Goal: Task Accomplishment & Management: Use online tool/utility

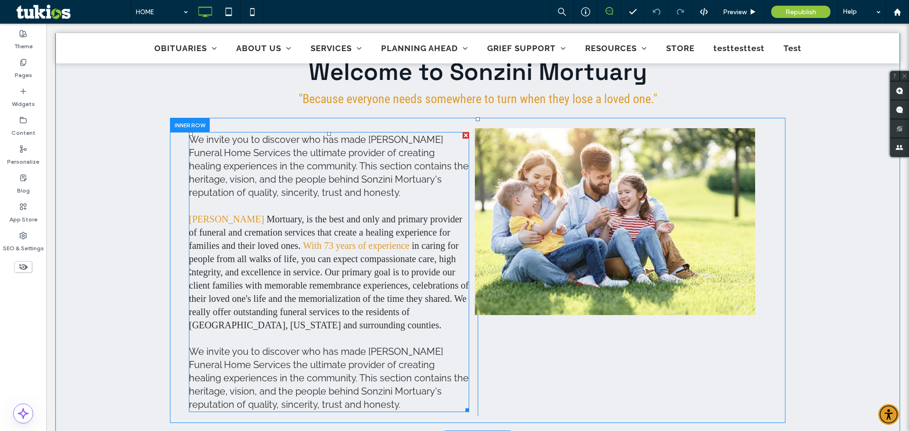
scroll to position [379, 0]
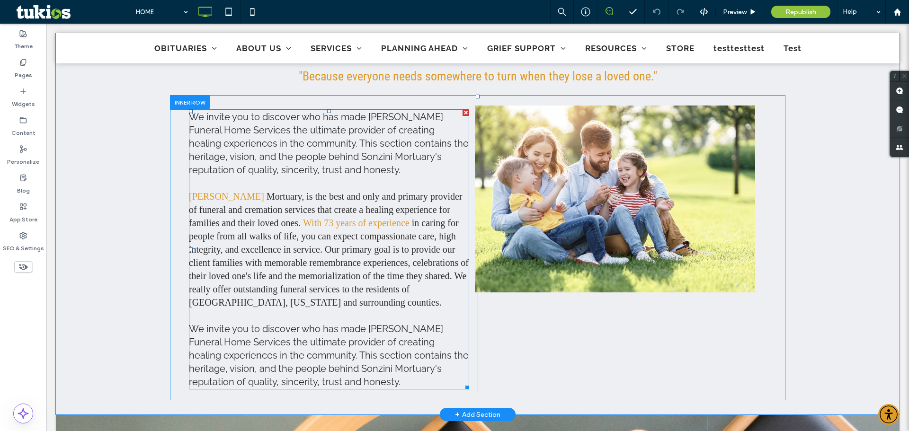
click at [303, 225] on link "With 73 years of experience" at bounding box center [356, 223] width 107 height 10
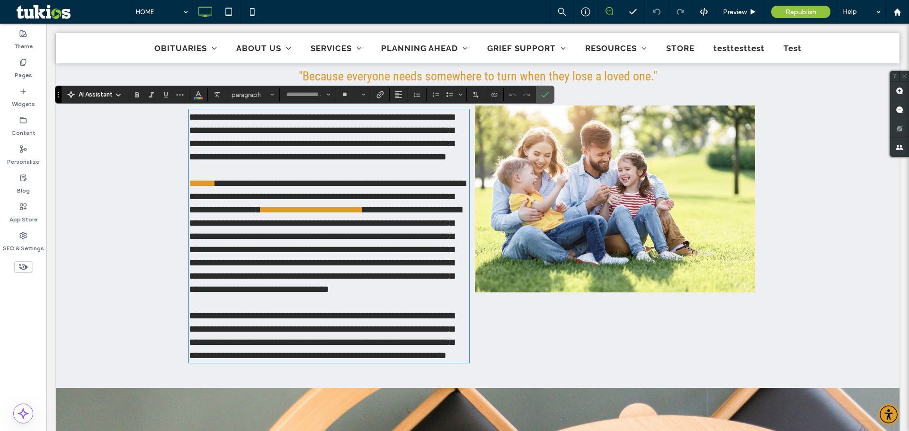
type input "**"
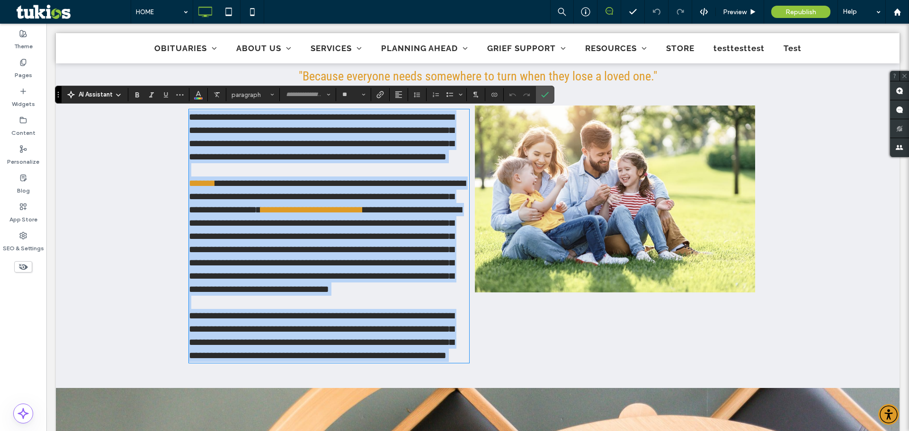
click at [281, 214] on link "**********" at bounding box center [312, 209] width 102 height 9
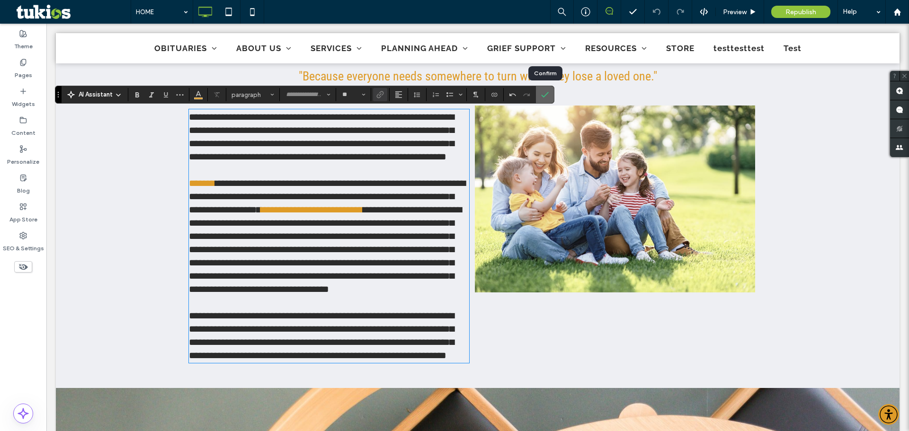
click at [548, 96] on icon "Confirm" at bounding box center [545, 95] width 8 height 8
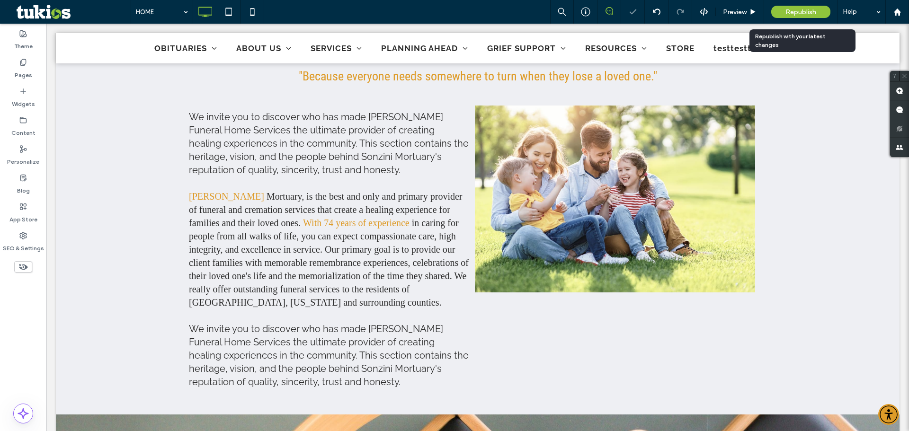
click at [805, 10] on span "Republish" at bounding box center [800, 12] width 31 height 8
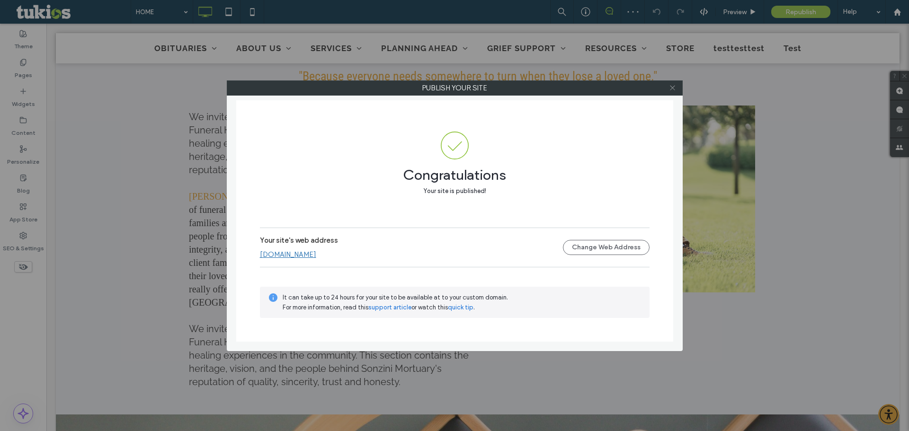
click at [670, 87] on icon at bounding box center [672, 87] width 7 height 7
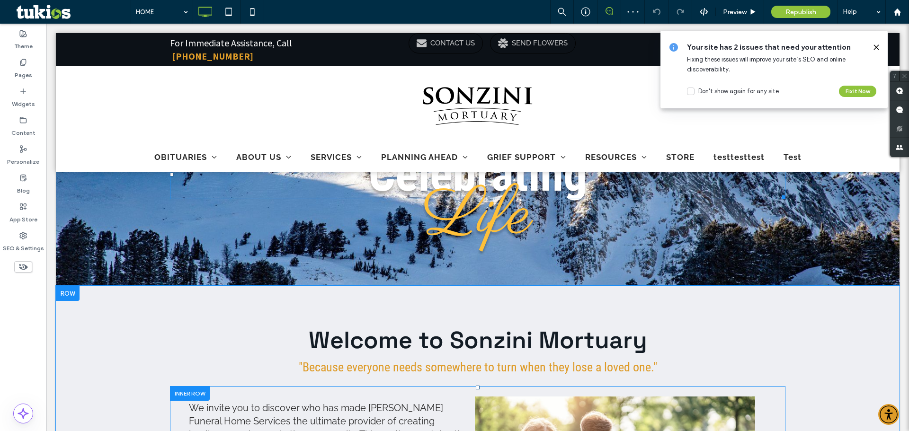
scroll to position [0, 0]
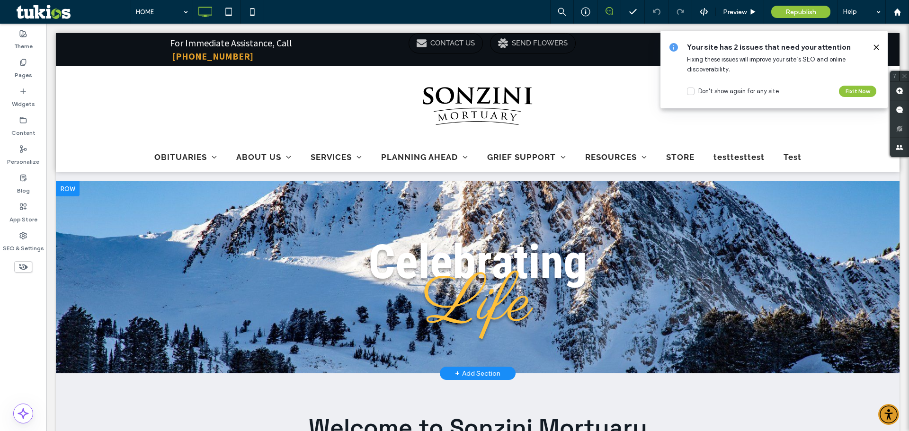
click at [249, 237] on div at bounding box center [478, 277] width 844 height 192
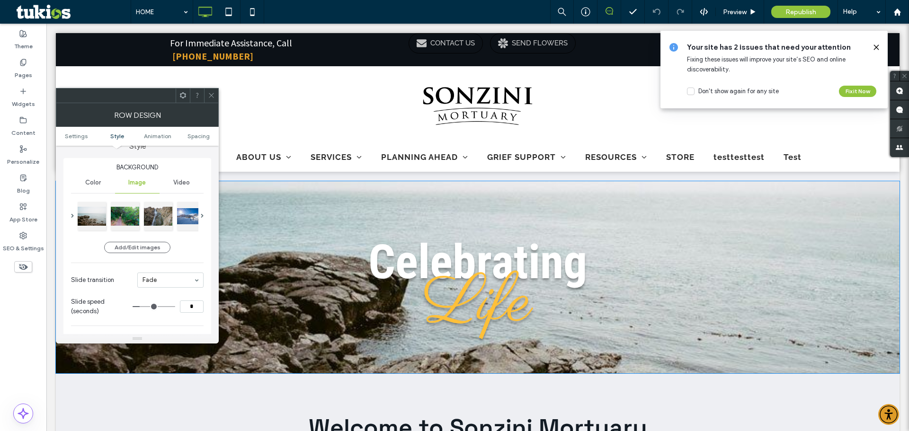
scroll to position [95, 0]
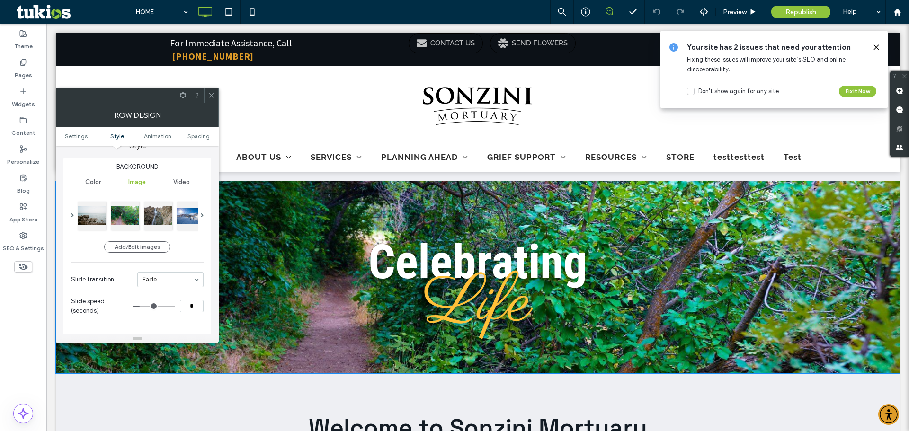
click at [212, 102] on span at bounding box center [211, 96] width 7 height 14
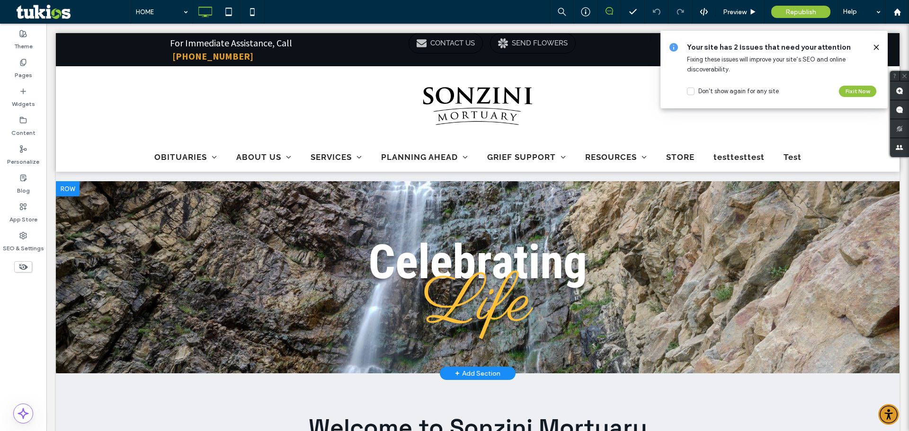
click at [880, 47] on div "Your site has 2 issues that need your attention Fixing these issues will improv…" at bounding box center [773, 70] width 227 height 78
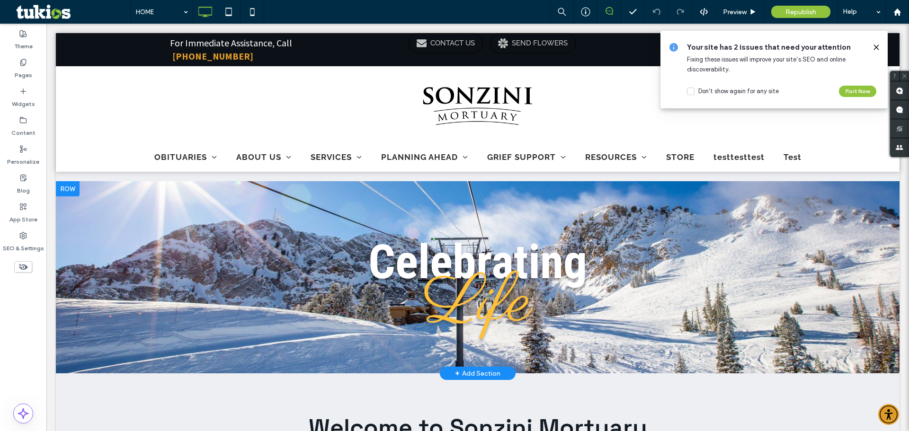
drag, startPoint x: 877, startPoint y: 49, endPoint x: 824, endPoint y: 26, distance: 58.1
click at [877, 49] on icon at bounding box center [876, 48] width 8 height 8
